Goal: Information Seeking & Learning: Learn about a topic

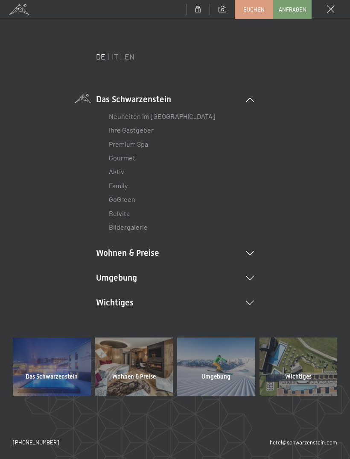
click at [130, 158] on link "Gourmet" at bounding box center [122, 157] width 26 height 8
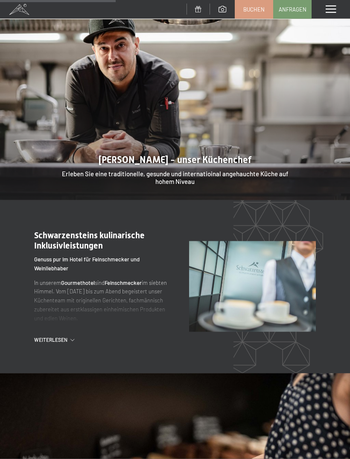
scroll to position [747, 0]
click at [69, 319] on div ".st0{fill:none;stroke:#FFFFFF;stroke-width:2;stroke-linecap:round;stroke-miterl…" at bounding box center [111, 286] width 155 height 113
click at [66, 321] on div ".st0{fill:none;stroke:#FFFFFF;stroke-width:2;stroke-linecap:round;stroke-miterl…" at bounding box center [111, 286] width 155 height 113
click at [75, 336] on div "Weiterlesen" at bounding box center [101, 339] width 134 height 7
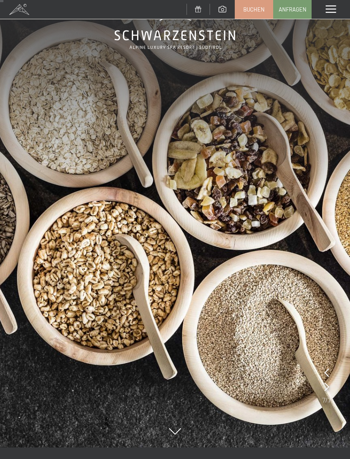
scroll to position [0, 0]
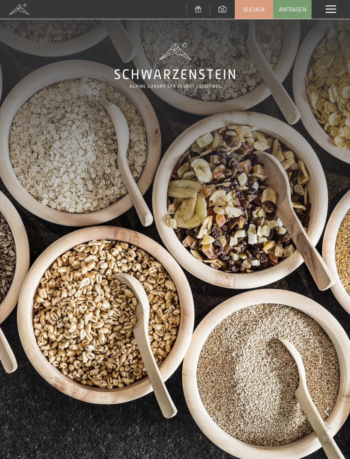
click at [331, 7] on span at bounding box center [331, 10] width 10 height 8
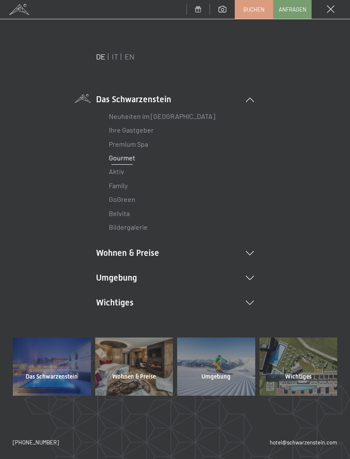
click at [245, 252] on li "Wohnen & Preise Inklusivleistungen Zimmer & Preise Liste Angebote Liste Familie…" at bounding box center [175, 253] width 158 height 12
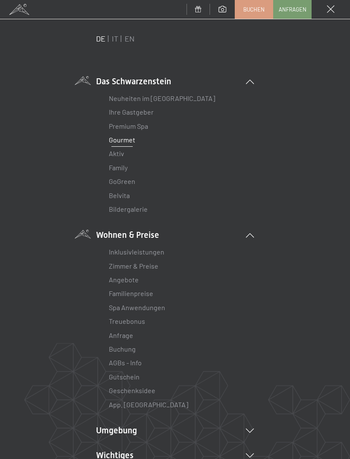
scroll to position [18, 0]
click at [187, 102] on link "Neuheiten im [GEOGRAPHIC_DATA]" at bounding box center [162, 98] width 106 height 8
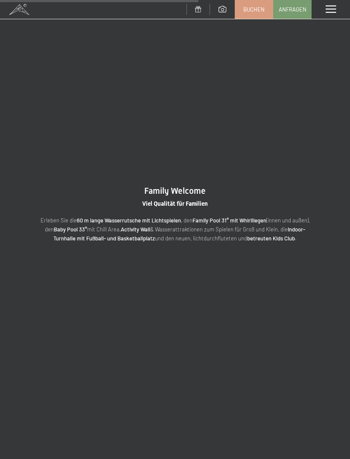
scroll to position [1092, 0]
